Goal: Find specific page/section: Find specific page/section

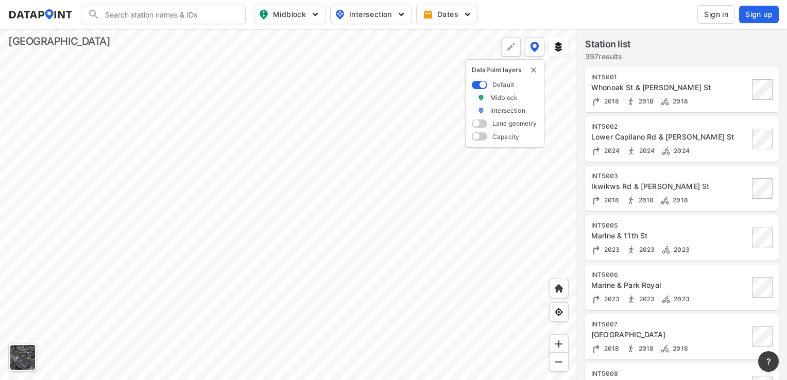
click at [317, 261] on div at bounding box center [288, 204] width 577 height 351
click at [349, 282] on div at bounding box center [288, 204] width 577 height 351
click at [281, 268] on div at bounding box center [288, 204] width 577 height 351
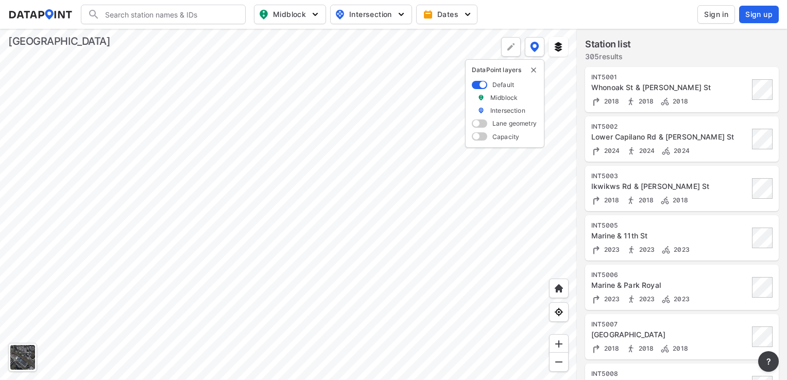
click at [281, 268] on div at bounding box center [288, 204] width 577 height 351
click at [389, 271] on div at bounding box center [288, 204] width 577 height 351
click at [353, 265] on div at bounding box center [288, 204] width 577 height 351
click at [55, 126] on div at bounding box center [288, 204] width 577 height 351
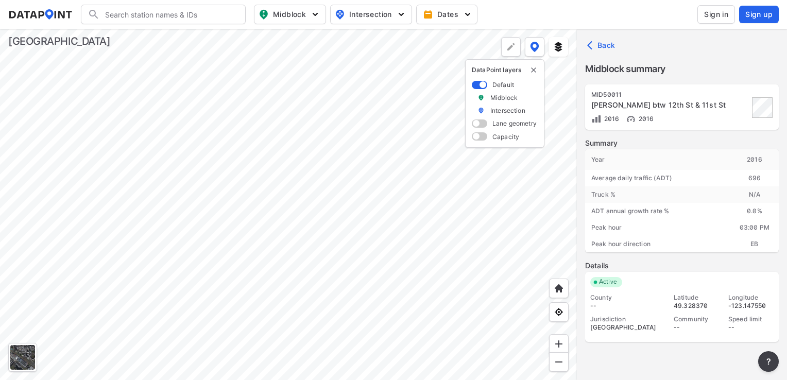
click at [206, 228] on div at bounding box center [288, 204] width 577 height 351
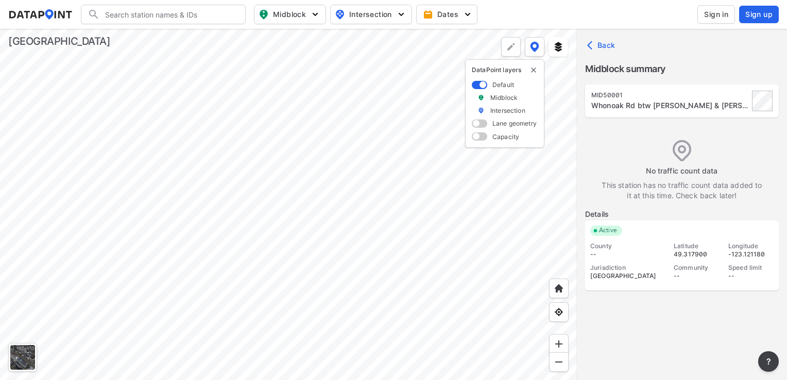
click at [305, 184] on div at bounding box center [288, 204] width 577 height 351
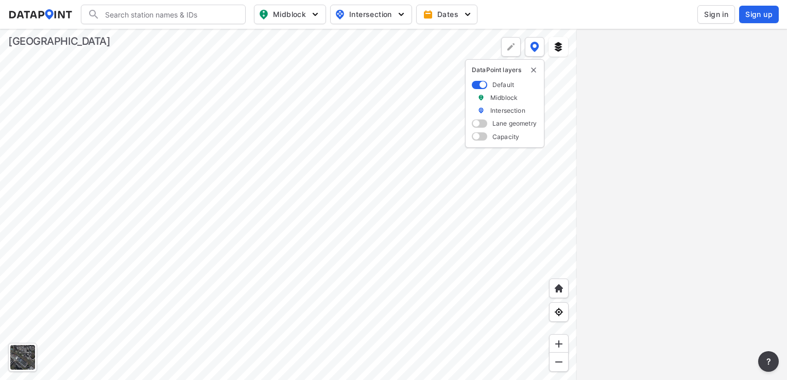
click at [313, 18] on img "button" at bounding box center [315, 14] width 10 height 10
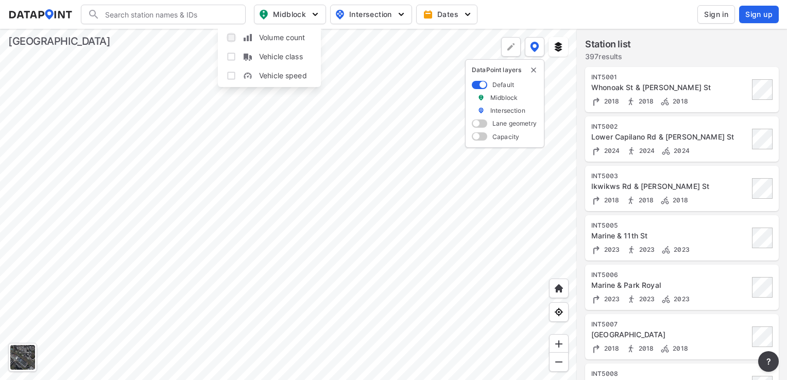
click at [231, 37] on input "Volume count" at bounding box center [231, 37] width 10 height 10
checkbox input "true"
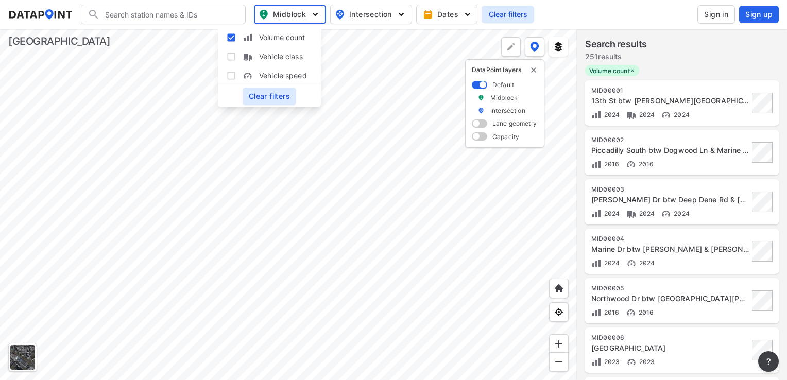
click at [41, 16] on img at bounding box center [40, 14] width 64 height 10
